Goal: Task Accomplishment & Management: Manage account settings

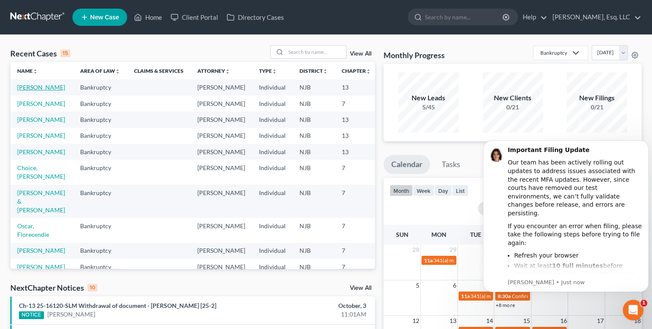
click at [28, 91] on link "[PERSON_NAME]" at bounding box center [41, 87] width 48 height 7
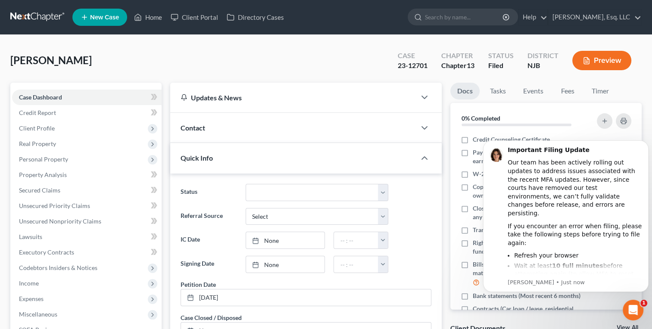
click at [215, 55] on div "[PERSON_NAME] Upgraded Case 23-12701 Chapter Chapter 13 Status [GEOGRAPHIC_DATA…" at bounding box center [325, 63] width 631 height 37
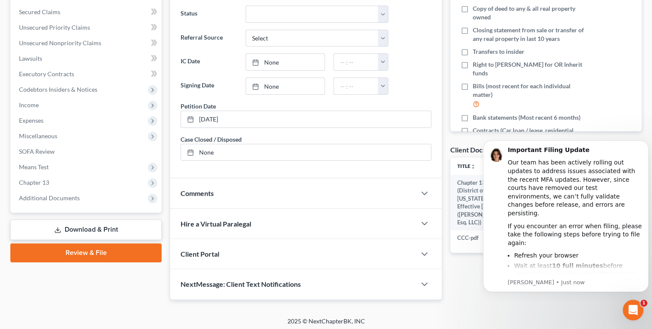
scroll to position [179, 0]
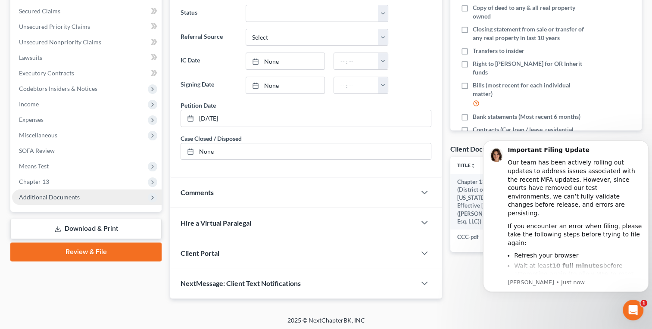
click at [41, 198] on span "Additional Documents" at bounding box center [49, 196] width 61 height 7
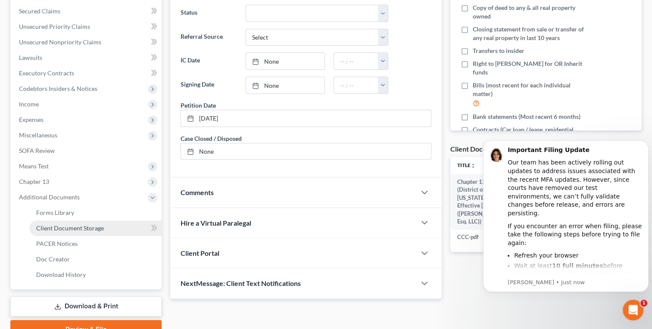
click at [77, 227] on span "Client Document Storage" at bounding box center [70, 227] width 68 height 7
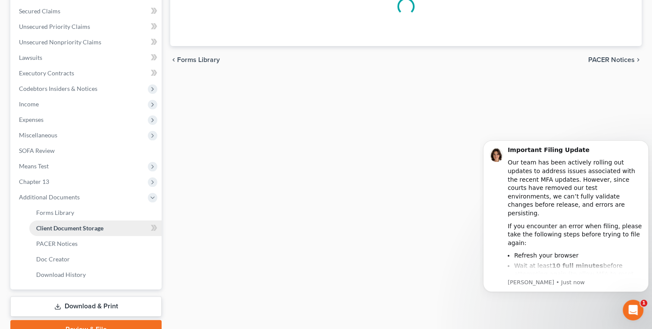
select select "9"
select select "19"
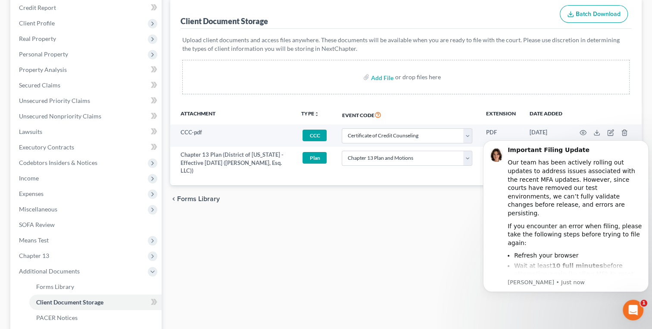
scroll to position [106, 0]
click at [233, 221] on div "Forms Library Client Document Storage PACER Notices Doc Creator Download Histor…" at bounding box center [406, 194] width 480 height 435
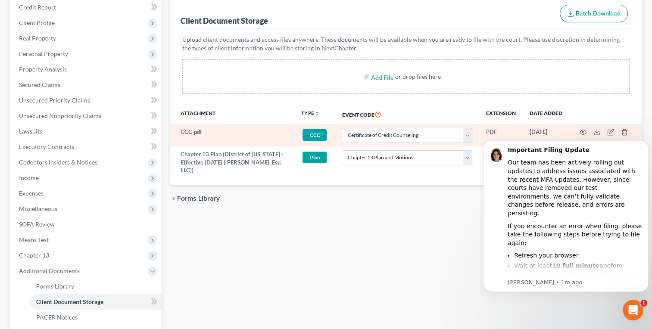
click at [315, 126] on td "CCC + Add Tag CCC × Select an option or create one 2nd Mod Plan 3rd 401(k) 4th …" at bounding box center [314, 135] width 40 height 22
click at [317, 133] on span "CCC" at bounding box center [314, 135] width 24 height 12
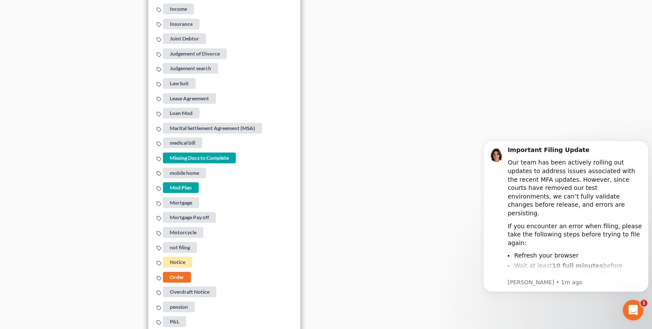
scroll to position [813, 0]
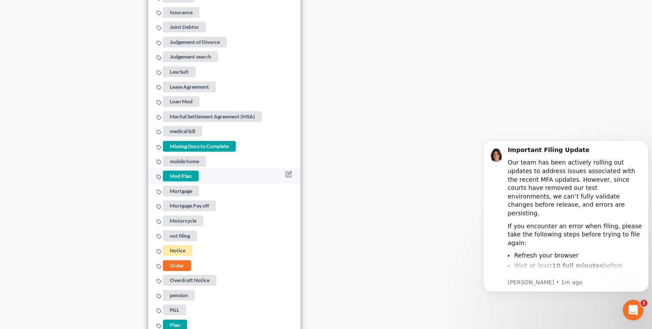
click at [180, 171] on span "Mod Plan" at bounding box center [181, 176] width 36 height 11
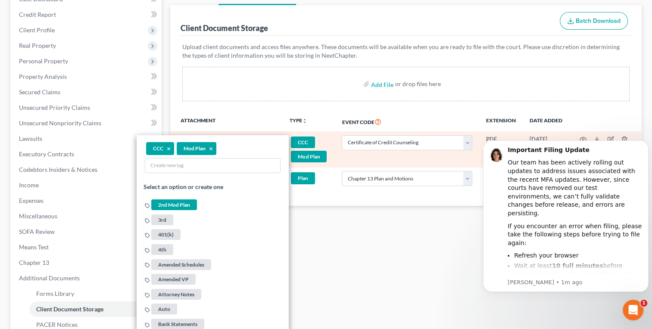
scroll to position [88, 0]
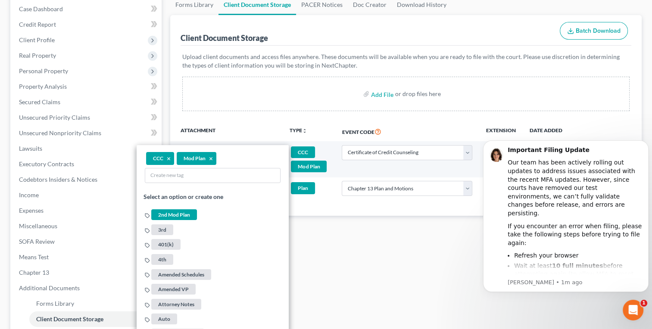
click at [294, 110] on div "Add File or drop files here" at bounding box center [405, 94] width 447 height 34
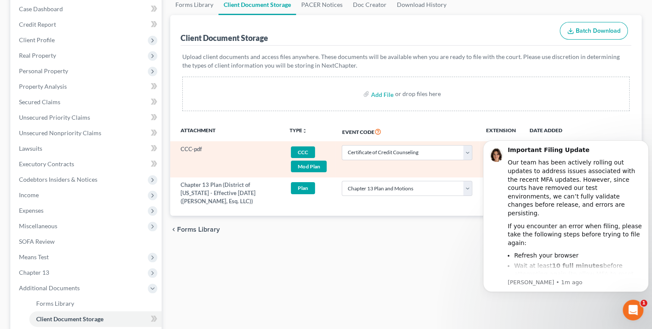
click at [320, 159] on link "CCC Mod Plan + Add Tag" at bounding box center [308, 159] width 38 height 28
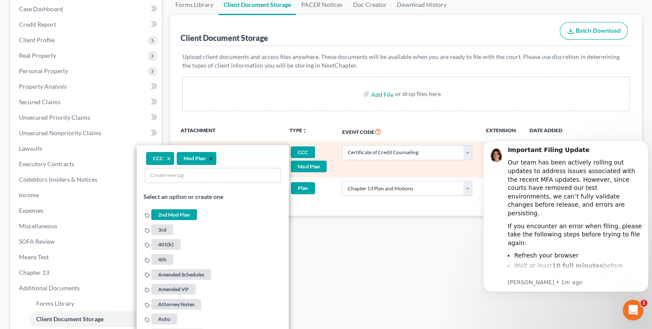
click at [209, 157] on button "×" at bounding box center [211, 159] width 4 height 8
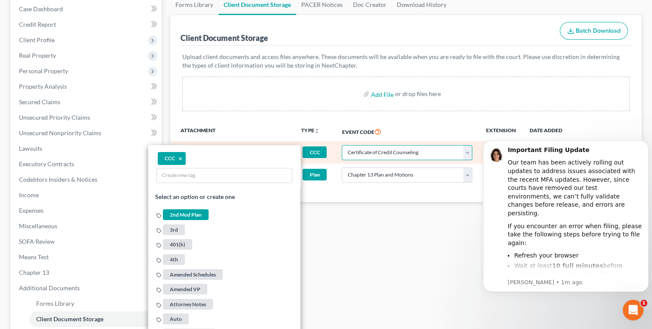
click at [381, 149] on select "Select Event 20 Largest Unsecured Creditors Amended Attorney Compensation State…" at bounding box center [407, 152] width 131 height 15
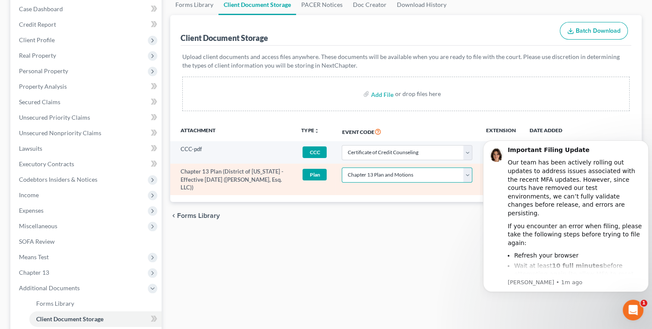
click at [360, 171] on select "Select Event 20 Largest Unsecured Creditors Amended Attorney Compensation State…" at bounding box center [407, 175] width 131 height 15
click at [383, 183] on td "Select Event 20 Largest Unsecured Creditors Amended Attorney Compensation State…" at bounding box center [407, 179] width 144 height 31
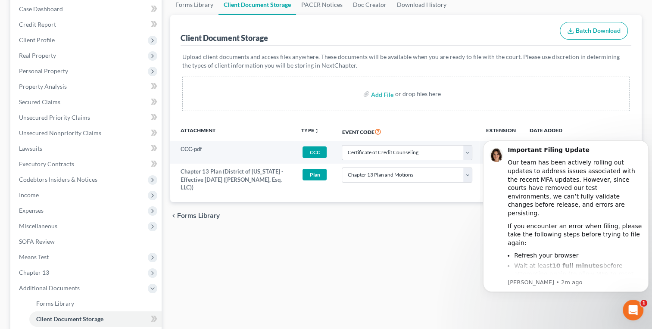
click at [358, 233] on div "Forms Library Client Document Storage PACER Notices Doc Creator Download Histor…" at bounding box center [406, 211] width 480 height 435
